Goal: Use online tool/utility: Utilize a website feature to perform a specific function

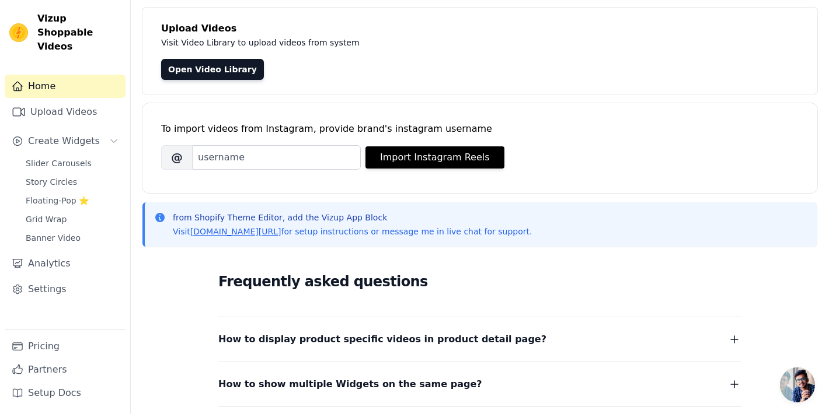
scroll to position [84, 0]
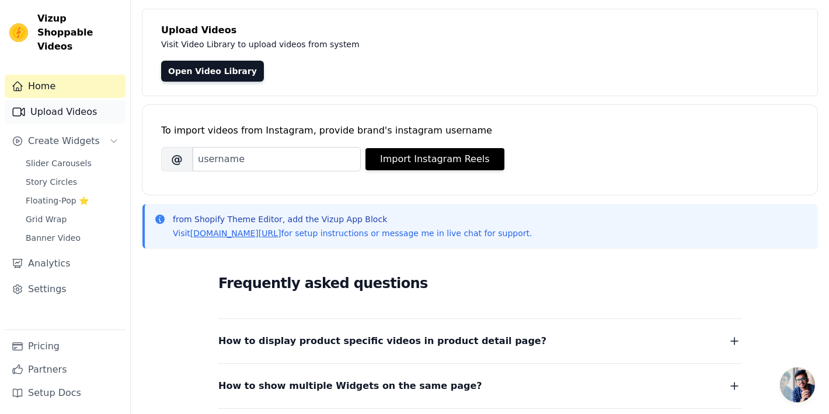
click at [56, 100] on link "Upload Videos" at bounding box center [65, 111] width 121 height 23
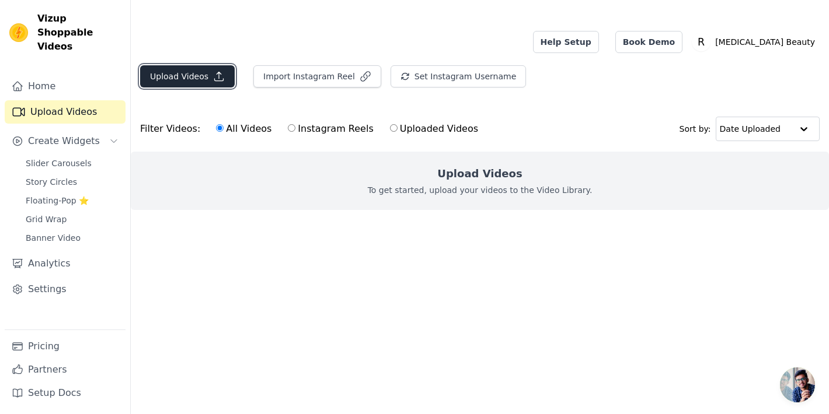
click at [206, 65] on button "Upload Videos" at bounding box center [187, 76] width 95 height 22
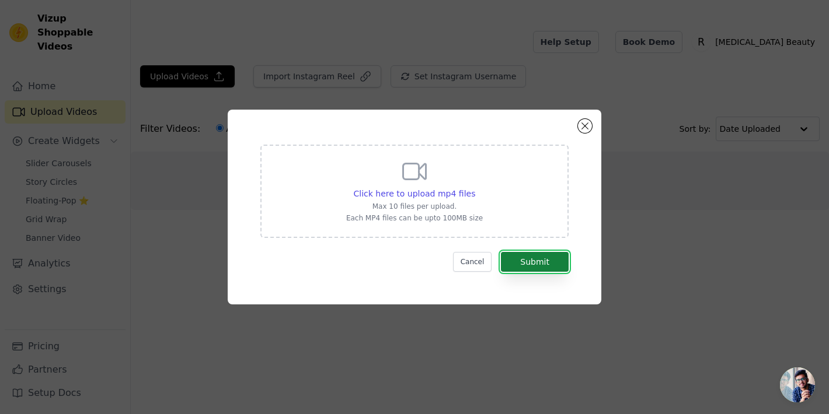
click at [527, 266] on button "Submit" at bounding box center [535, 262] width 68 height 20
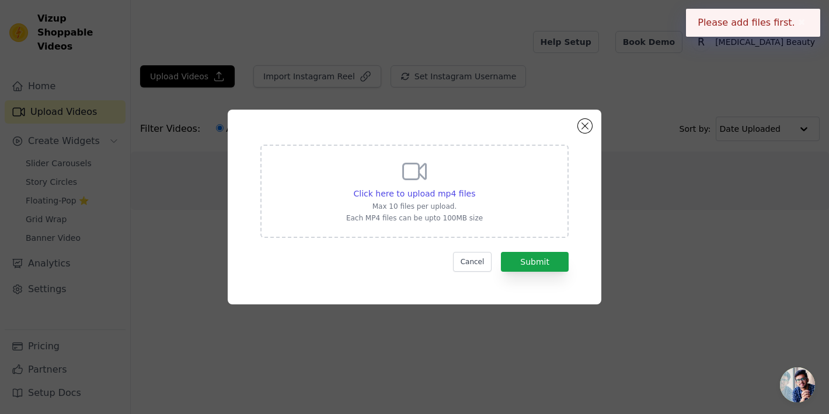
click at [505, 208] on div "Click here to upload mp4 files Max 10 files per upload. Each MP4 files can be u…" at bounding box center [414, 191] width 308 height 93
click at [475, 188] on input "Click here to upload mp4 files Max 10 files per upload. Each MP4 files can be u…" at bounding box center [474, 187] width 1 height 1
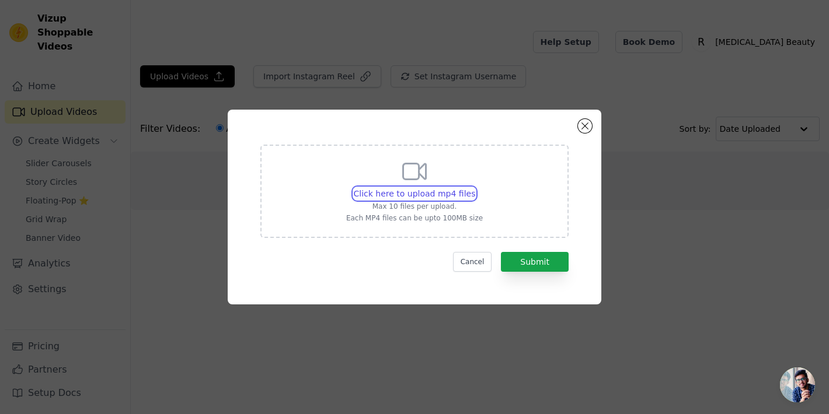
type input "C:\fakepath\vizup-videos-8ab7fffa.mp4"
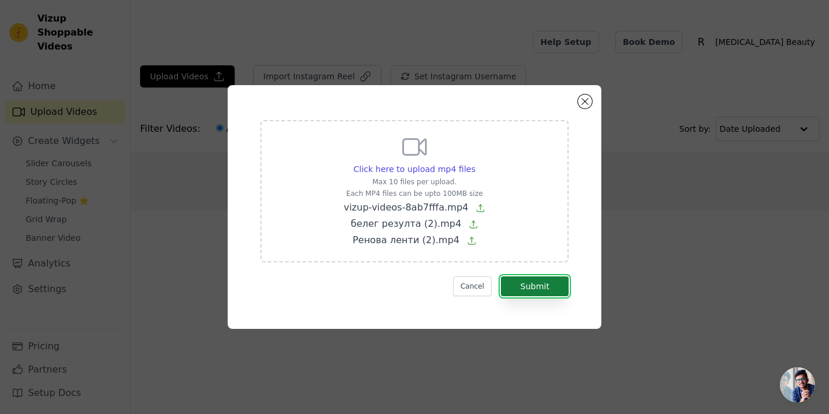
click at [551, 287] on button "Submit" at bounding box center [535, 287] width 68 height 20
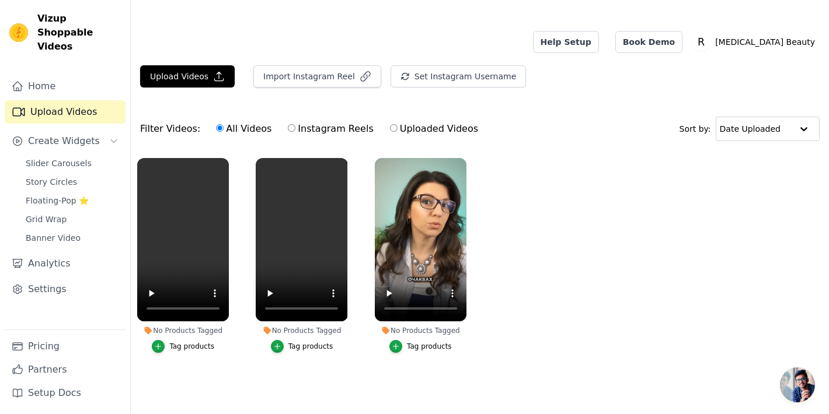
click at [152, 340] on div "Tag products" at bounding box center [183, 346] width 92 height 13
click at [157, 343] on icon "button" at bounding box center [158, 347] width 8 height 8
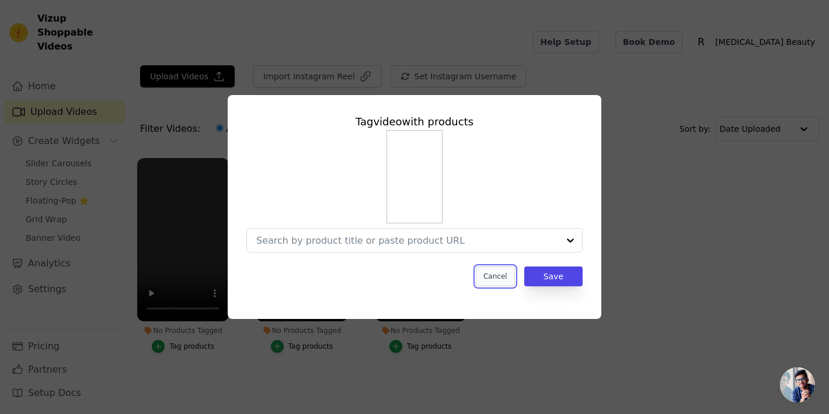
click at [503, 278] on button "Cancel" at bounding box center [495, 277] width 39 height 20
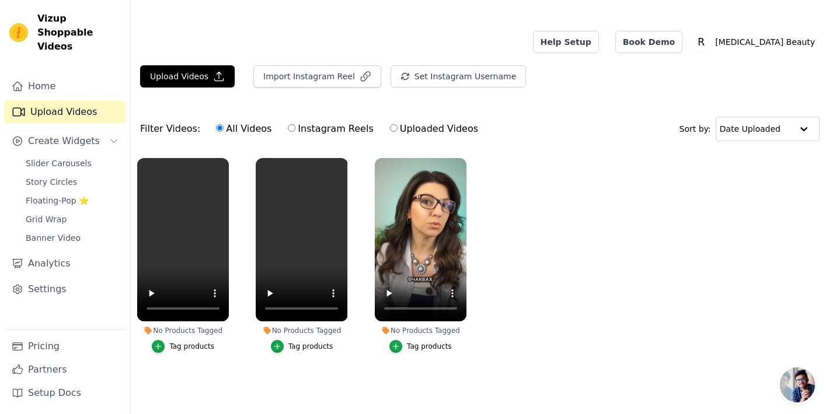
click at [583, 164] on ul "No Products Tagged Tag products No Products Tagged Tag products No Products Tag…" at bounding box center [480, 267] width 698 height 231
click at [86, 158] on span "Slider Carousels" at bounding box center [59, 164] width 66 height 12
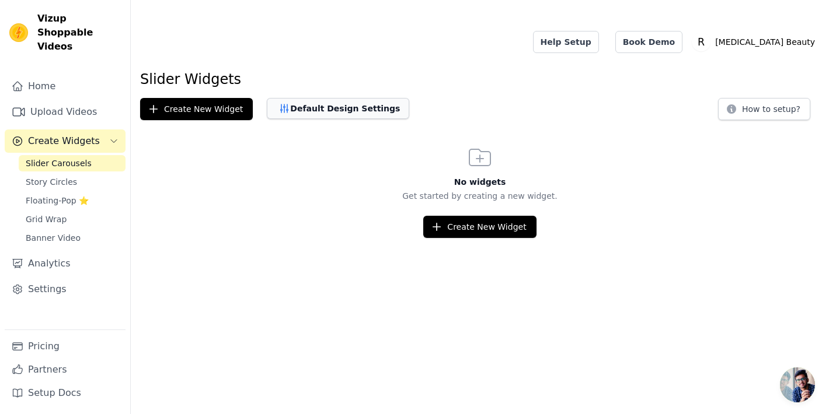
click at [328, 98] on button "Default Design Settings" at bounding box center [338, 108] width 142 height 21
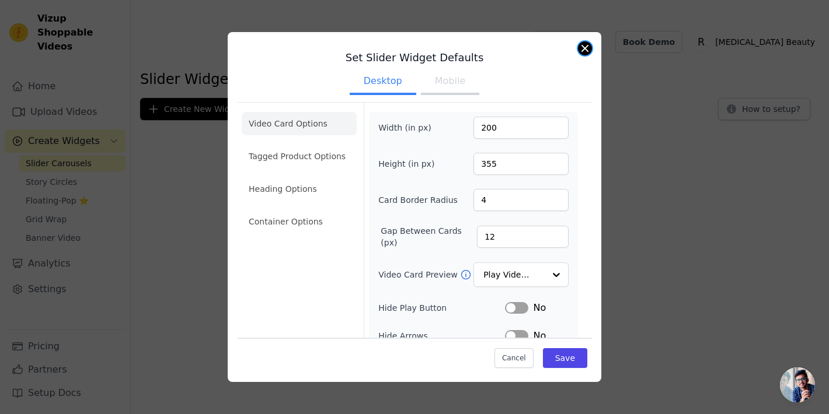
click at [583, 50] on button "Close modal" at bounding box center [585, 48] width 14 height 14
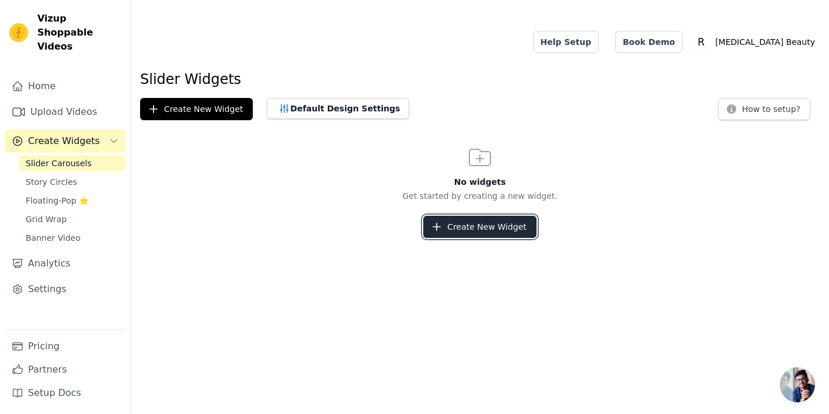
click at [498, 216] on button "Create New Widget" at bounding box center [479, 227] width 113 height 22
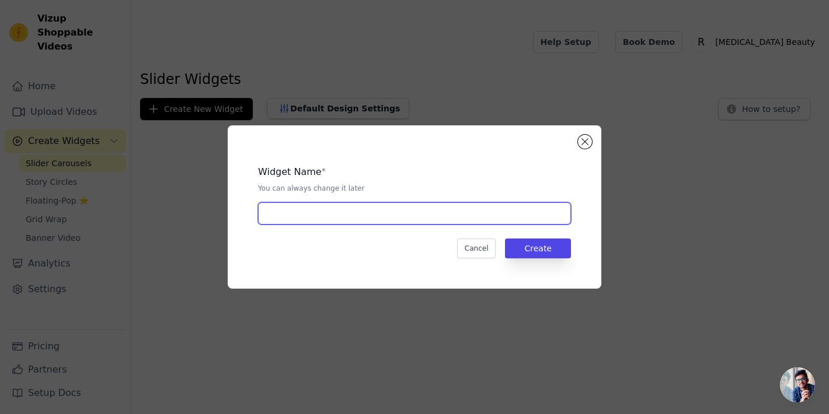
click at [464, 208] on input "text" at bounding box center [414, 213] width 313 height 22
type input "Silicone tape"
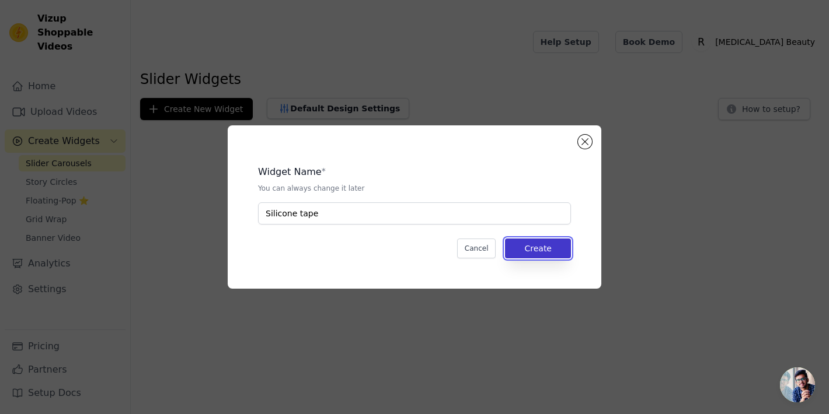
click at [556, 252] on button "Create" at bounding box center [538, 249] width 66 height 20
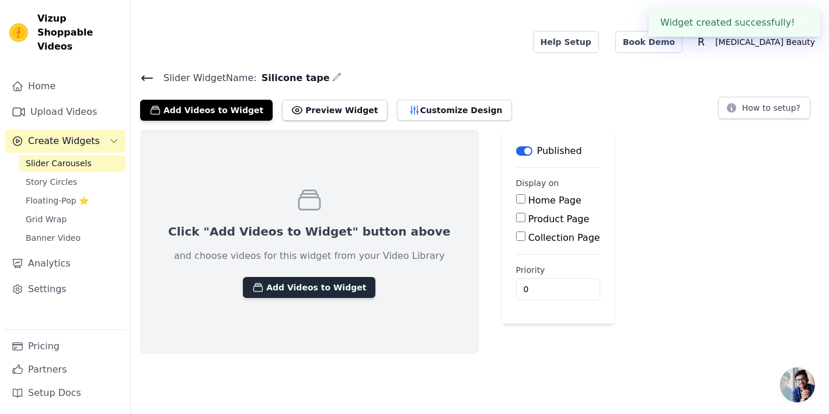
click at [287, 277] on button "Add Videos to Widget" at bounding box center [309, 287] width 132 height 21
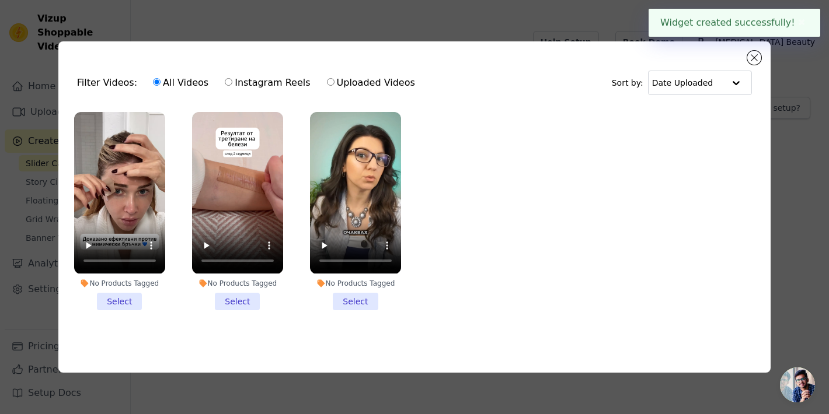
click at [368, 298] on li "No Products Tagged Select" at bounding box center [355, 211] width 91 height 198
click at [0, 0] on input "No Products Tagged Select" at bounding box center [0, 0] width 0 height 0
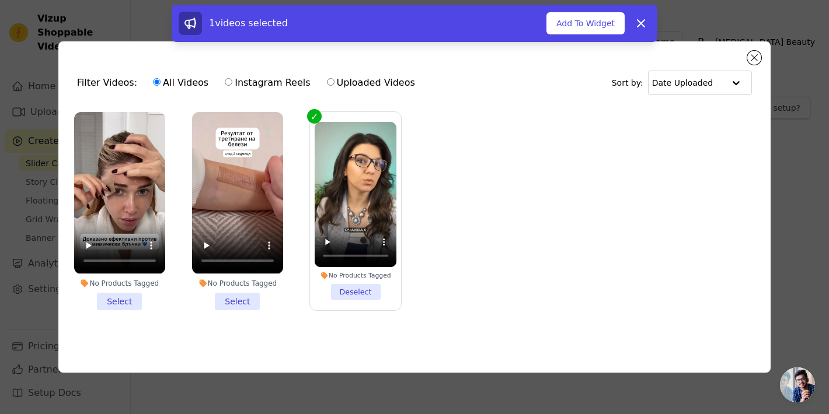
click at [244, 292] on li "No Products Tagged Select" at bounding box center [237, 211] width 91 height 198
click at [0, 0] on input "No Products Tagged Select" at bounding box center [0, 0] width 0 height 0
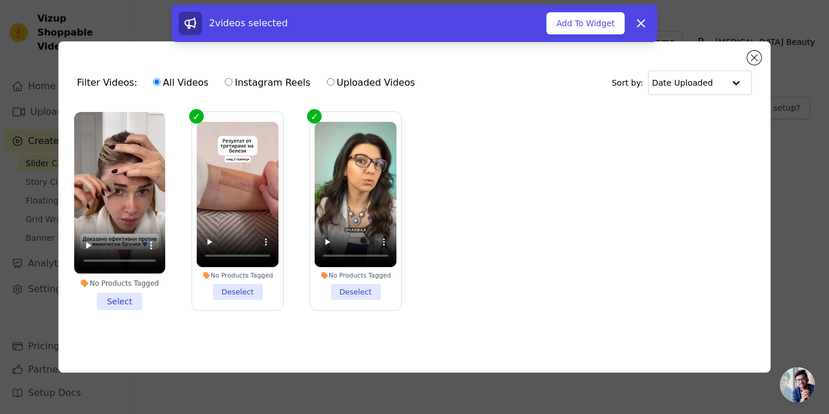
click at [111, 305] on li "No Products Tagged Select" at bounding box center [119, 211] width 91 height 198
click at [0, 0] on input "No Products Tagged Select" at bounding box center [0, 0] width 0 height 0
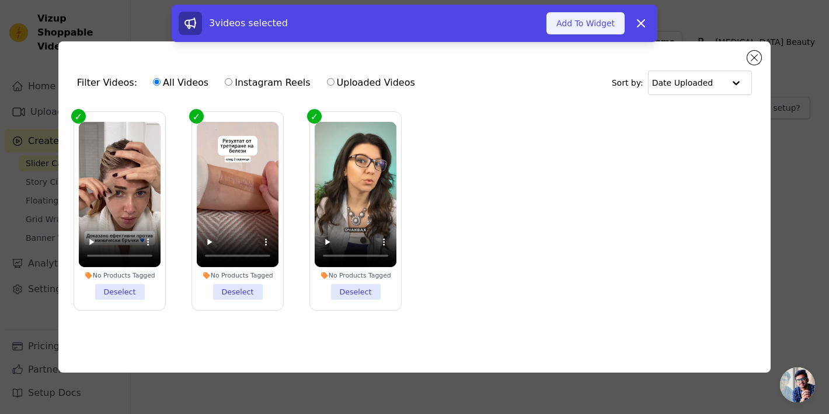
click at [601, 25] on button "Add To Widget" at bounding box center [585, 23] width 78 height 22
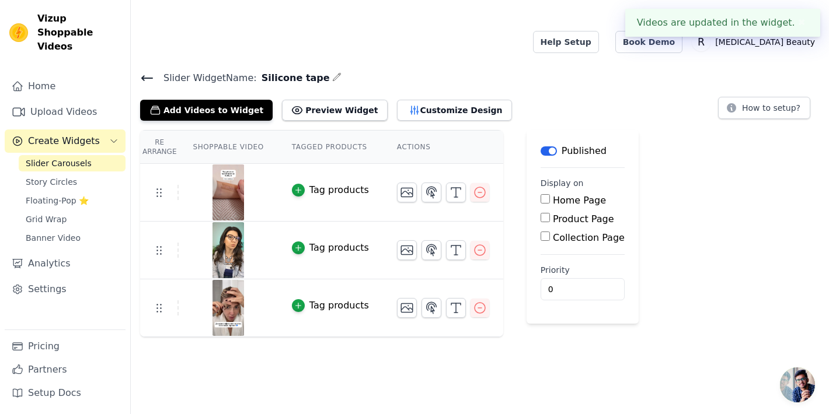
click at [551, 212] on div "Product Page" at bounding box center [582, 219] width 84 height 14
click at [545, 213] on input "Product Page" at bounding box center [544, 217] width 9 height 9
checkbox input "true"
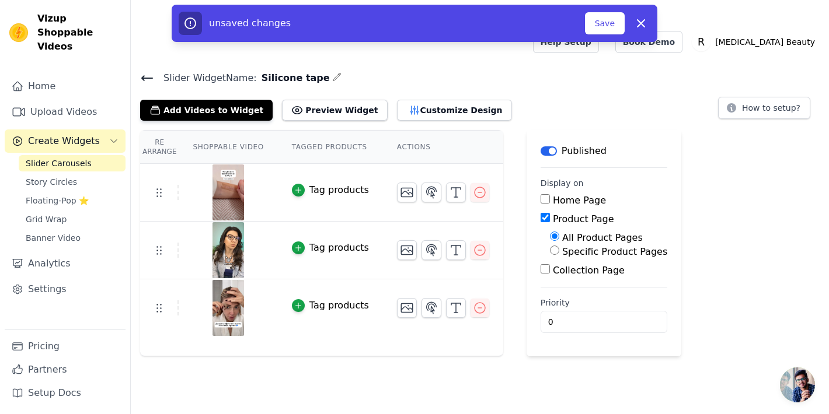
click at [582, 246] on label "Specific Product Pages" at bounding box center [614, 251] width 105 height 11
click at [559, 246] on input "Specific Product Pages" at bounding box center [554, 250] width 9 height 9
radio input "true"
click at [573, 268] on button "Select Products" at bounding box center [589, 278] width 78 height 20
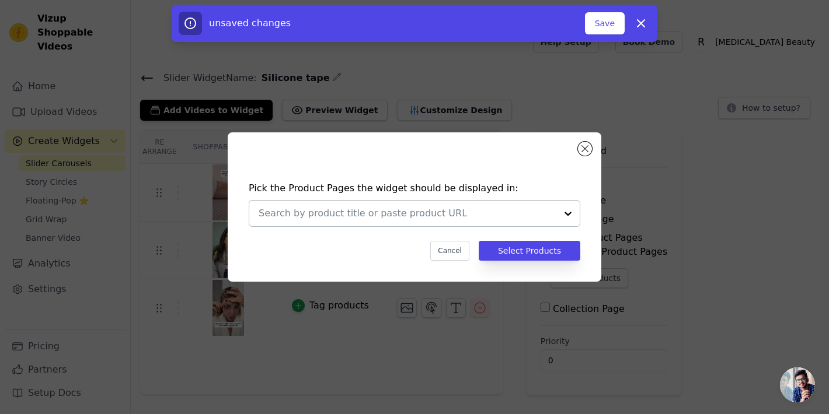
click at [560, 216] on div at bounding box center [567, 214] width 23 height 26
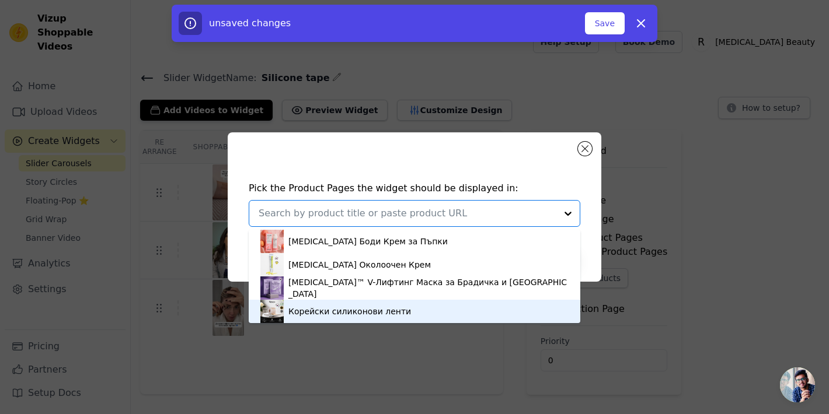
click at [491, 310] on div "Корейски силиконови ленти" at bounding box center [414, 311] width 308 height 23
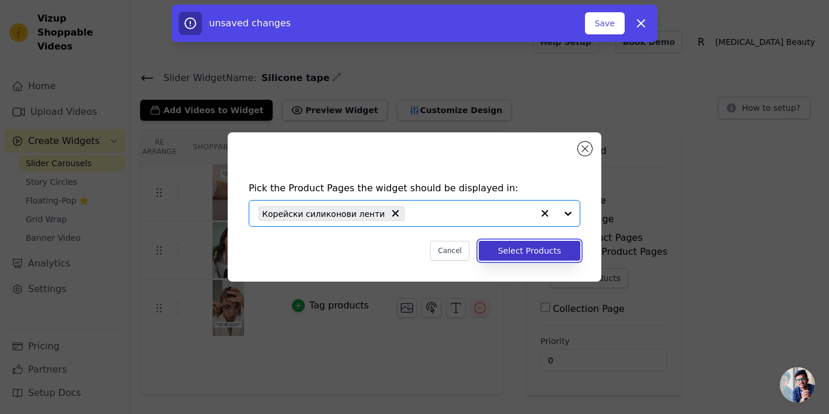
click at [539, 253] on button "Select Products" at bounding box center [529, 251] width 102 height 20
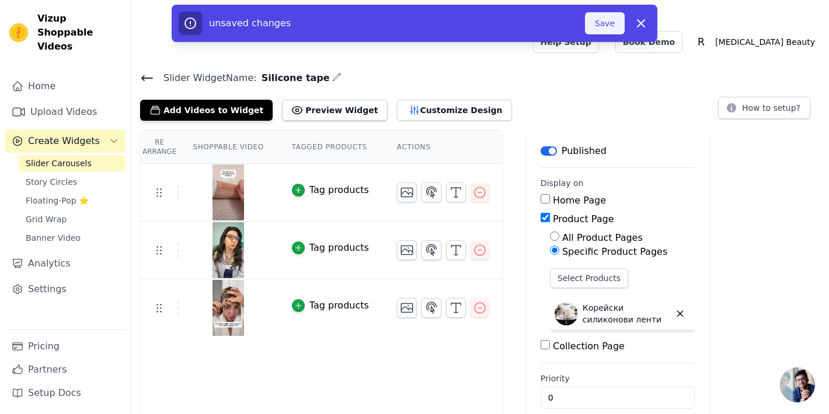
click at [609, 29] on button "Save" at bounding box center [605, 23] width 40 height 22
